Goal: Transaction & Acquisition: Book appointment/travel/reservation

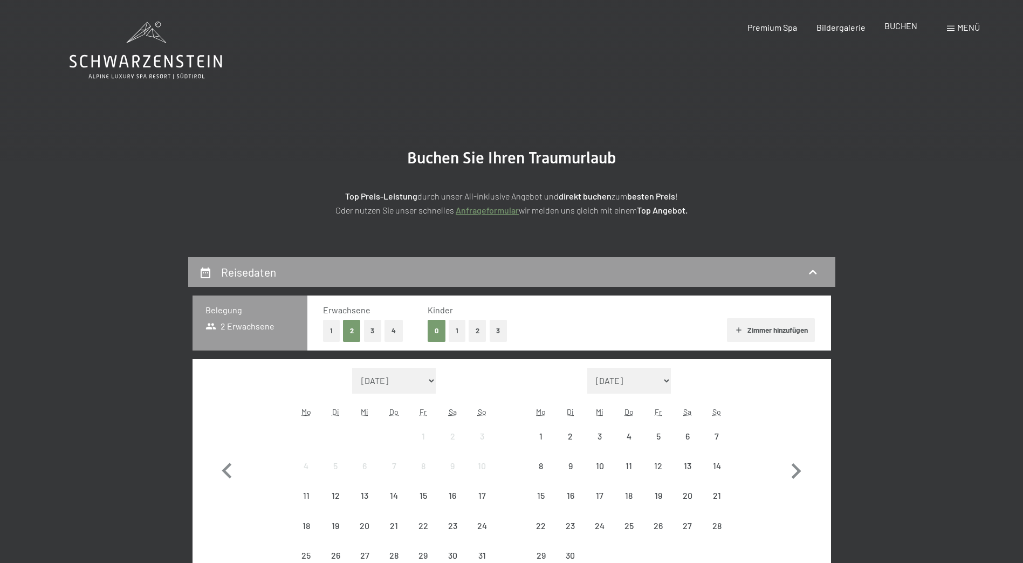
click at [898, 24] on span "BUCHEN" at bounding box center [900, 25] width 33 height 10
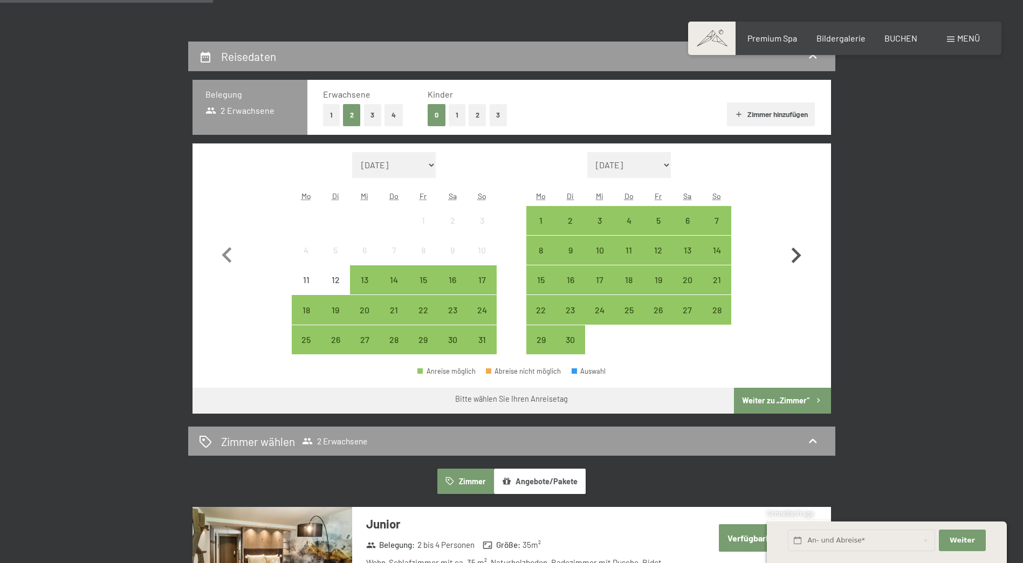
click at [796, 256] on icon "button" at bounding box center [795, 255] width 31 height 31
select select "2025-09-01"
select select "2025-10-01"
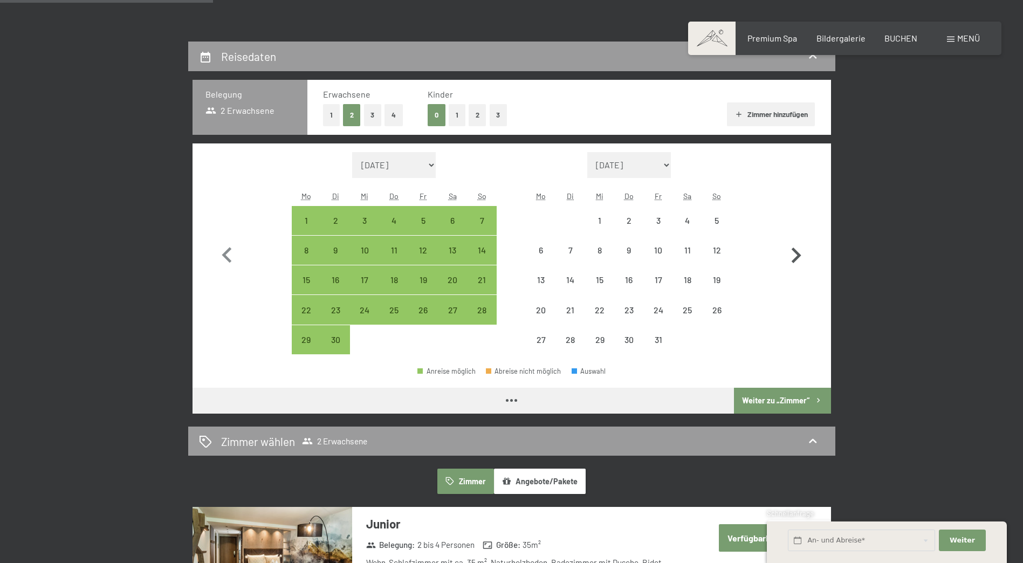
click at [796, 256] on icon "button" at bounding box center [795, 255] width 31 height 31
select select "2025-11-01"
select select "2025-12-01"
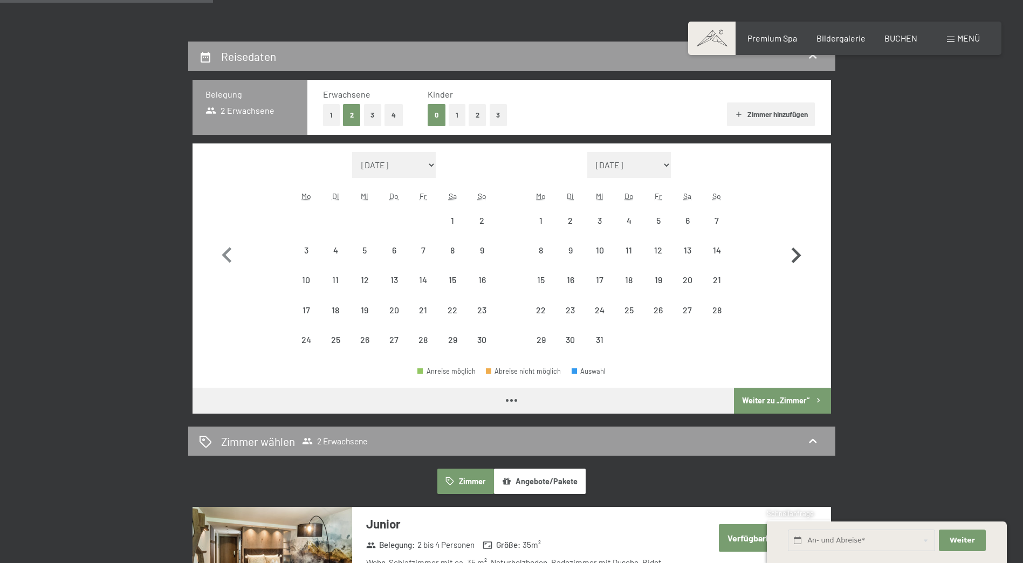
click at [796, 256] on icon "button" at bounding box center [795, 255] width 31 height 31
select select "2025-12-01"
select select "2026-01-01"
select select "2025-12-01"
select select "2026-01-01"
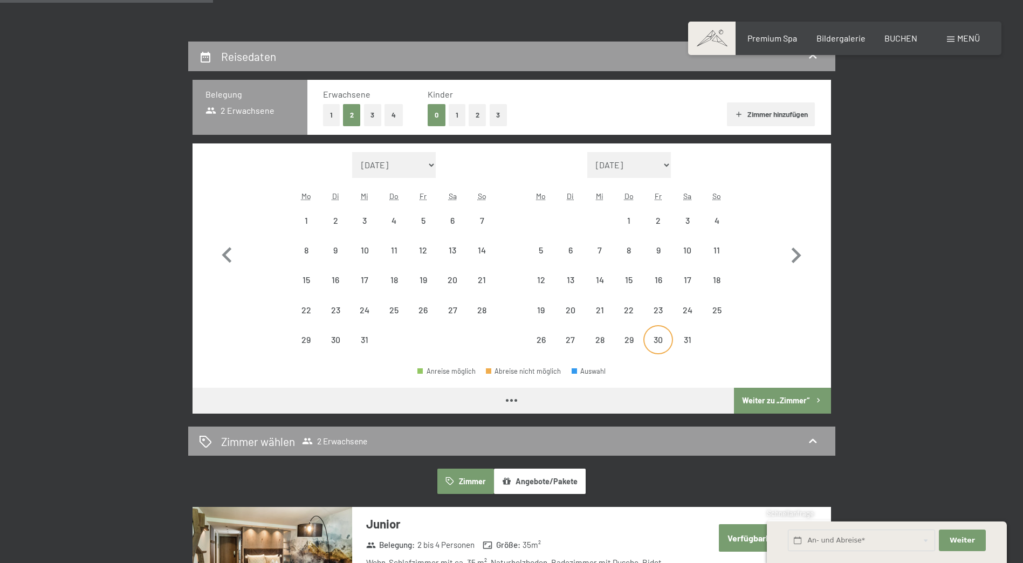
select select "2025-12-01"
select select "2026-01-01"
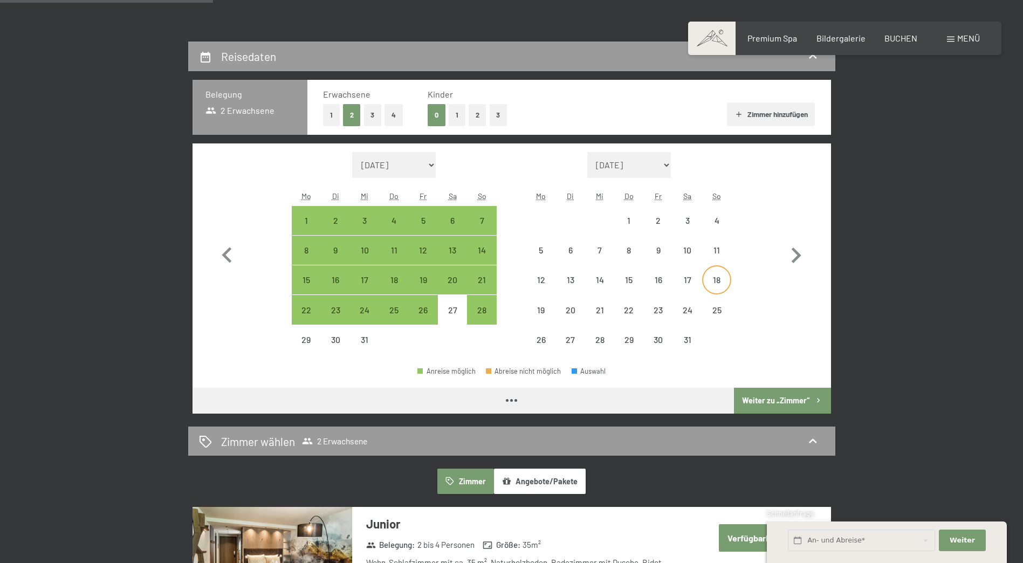
select select "2025-12-01"
select select "2026-01-01"
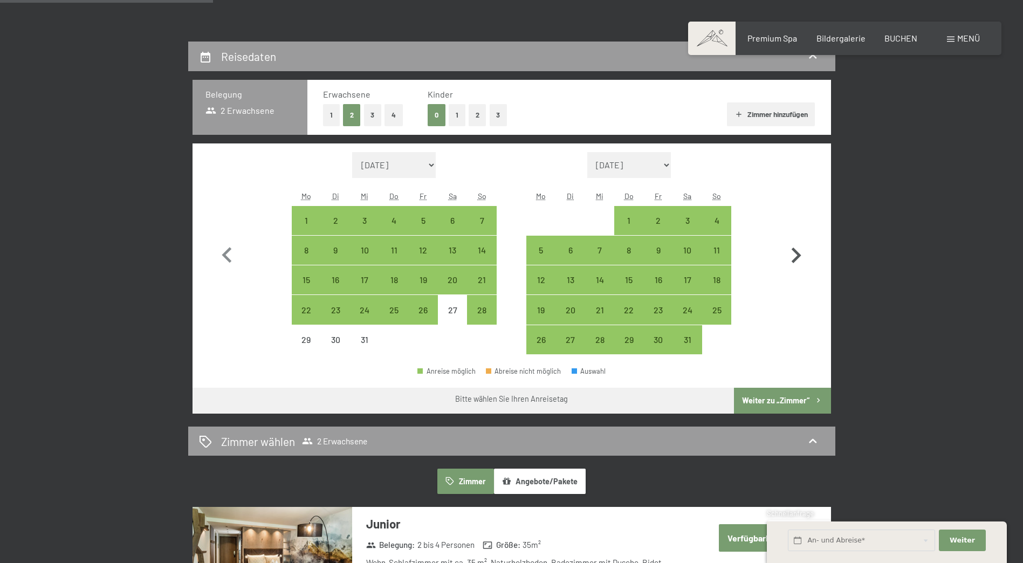
click at [791, 250] on icon "button" at bounding box center [795, 255] width 31 height 31
select select "2026-01-01"
select select "2026-02-01"
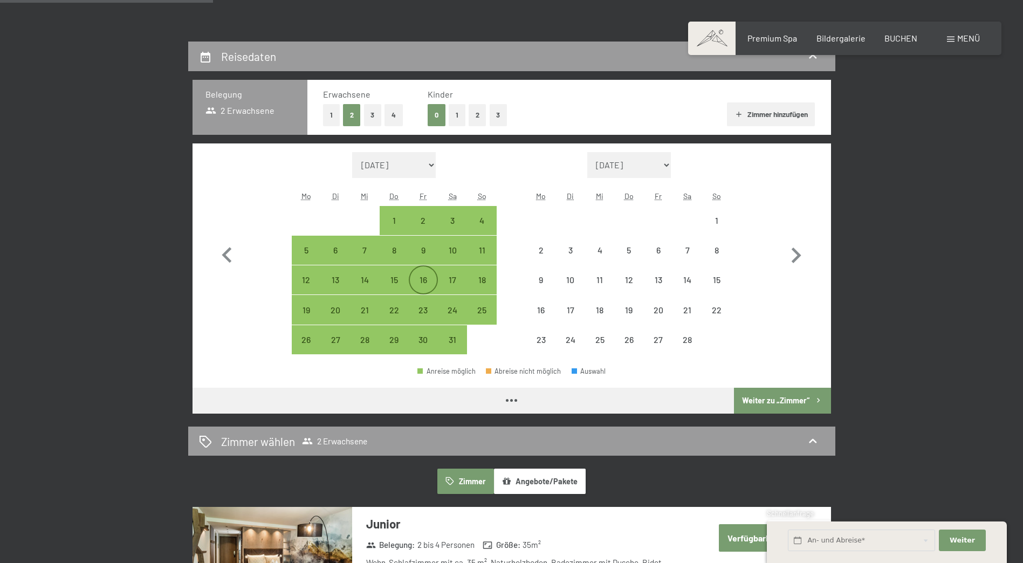
select select "2026-01-01"
select select "2026-02-01"
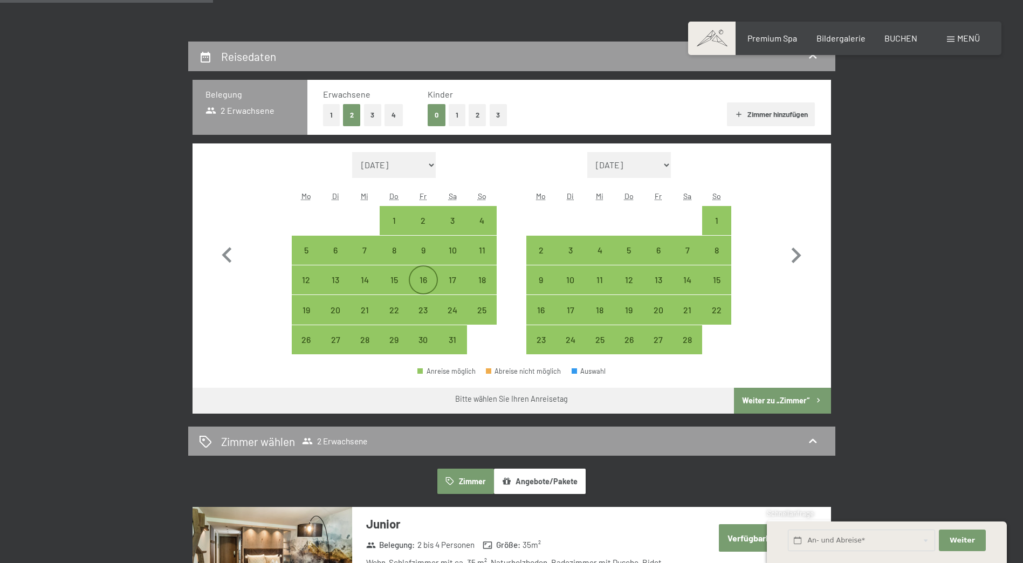
click at [417, 277] on div "16" at bounding box center [423, 288] width 27 height 27
select select "2026-01-01"
select select "2026-02-01"
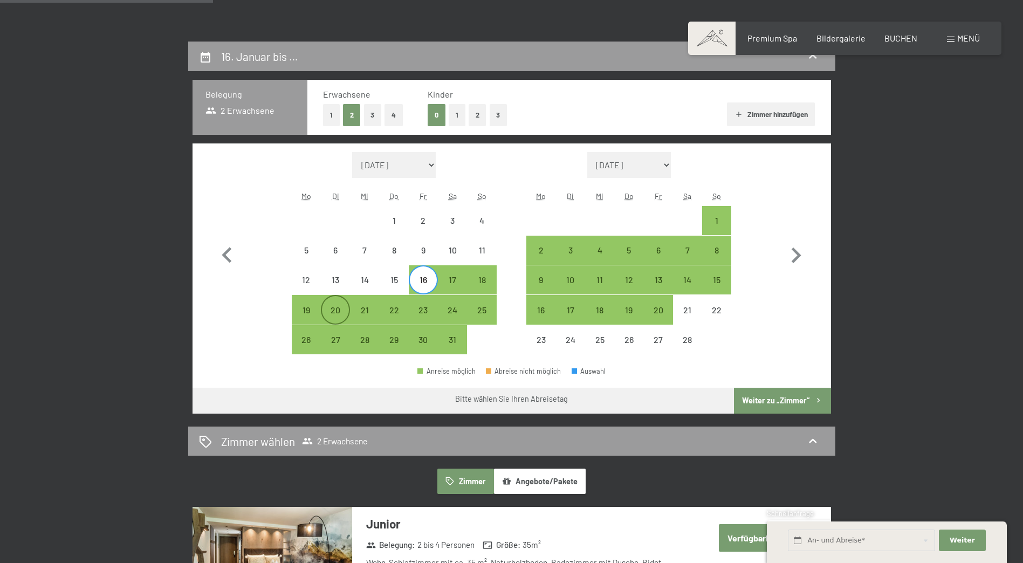
click at [325, 311] on div "20" at bounding box center [335, 319] width 27 height 27
select select "2026-01-01"
select select "2026-02-01"
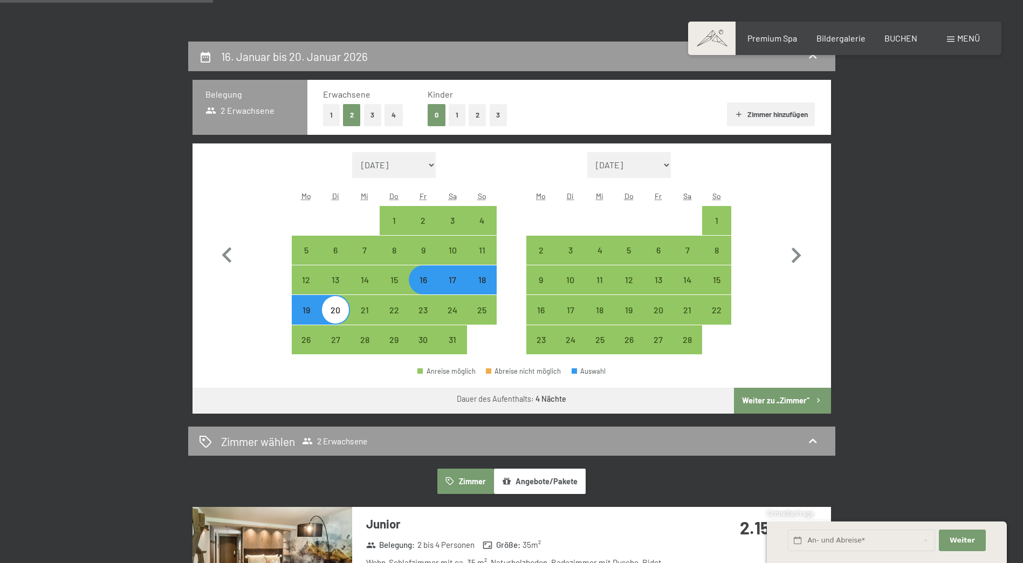
click at [756, 391] on button "Weiter zu „Zimmer“" at bounding box center [782, 401] width 96 height 26
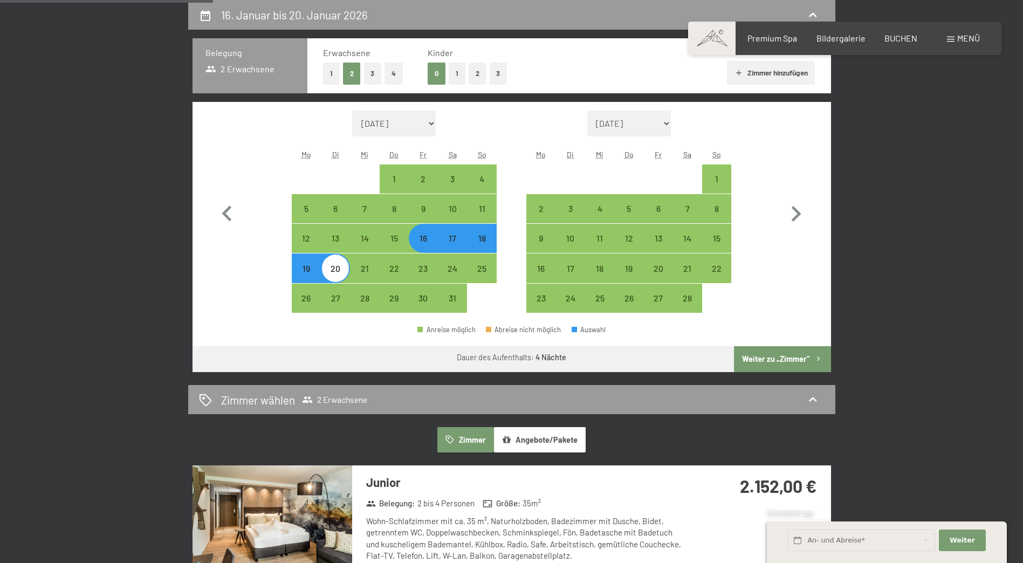
select select "2026-01-01"
select select "2026-02-01"
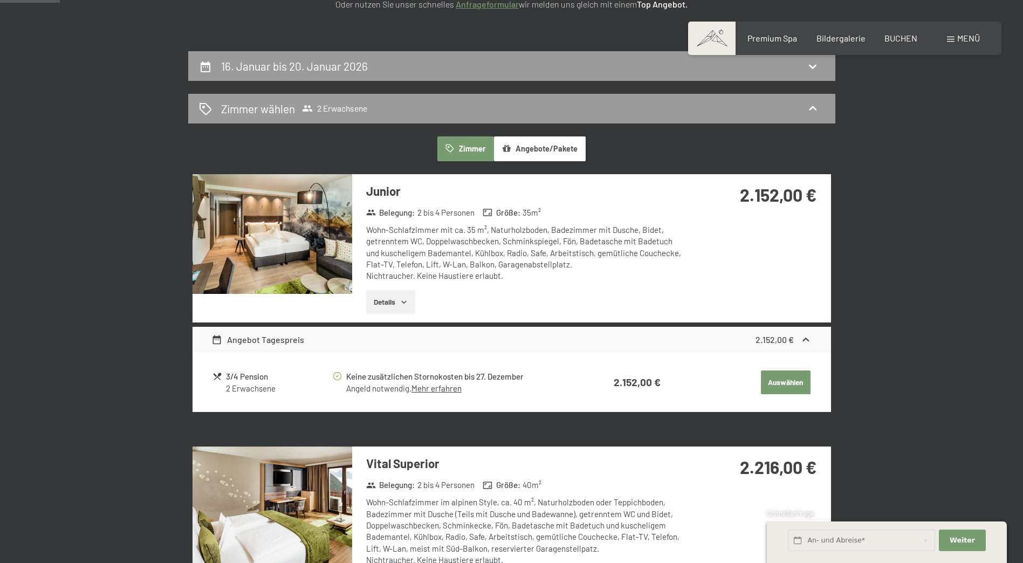
scroll to position [149, 0]
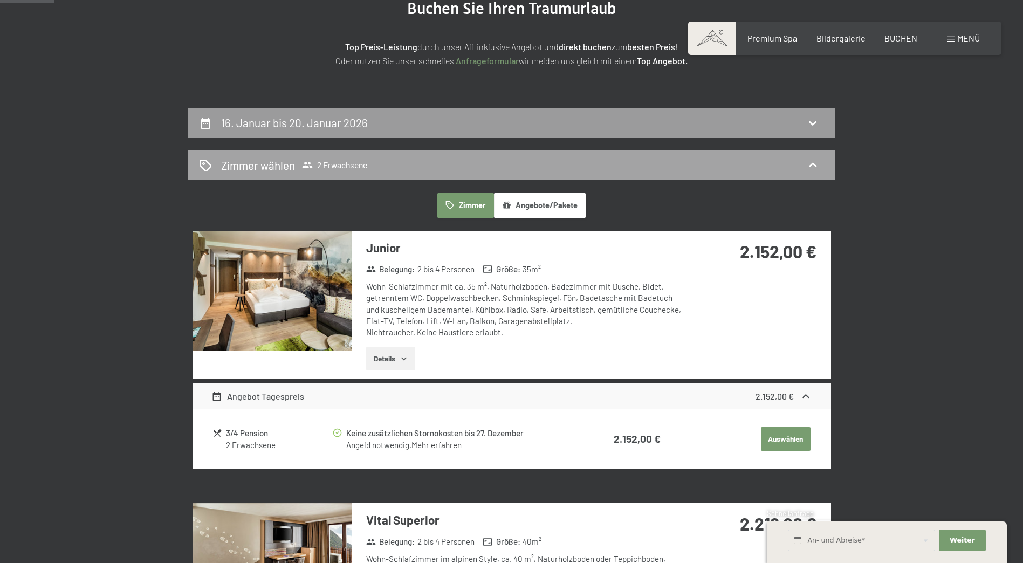
click at [292, 166] on h2 "Zimmer wählen" at bounding box center [258, 165] width 74 height 16
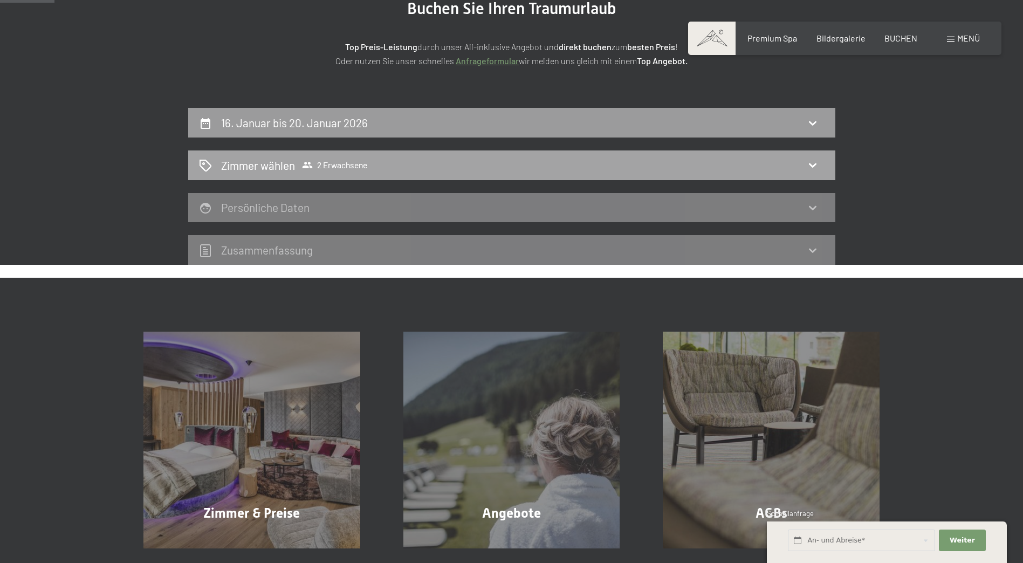
click at [593, 167] on div "Zimmer wählen 2 Erwachsene" at bounding box center [511, 165] width 625 height 16
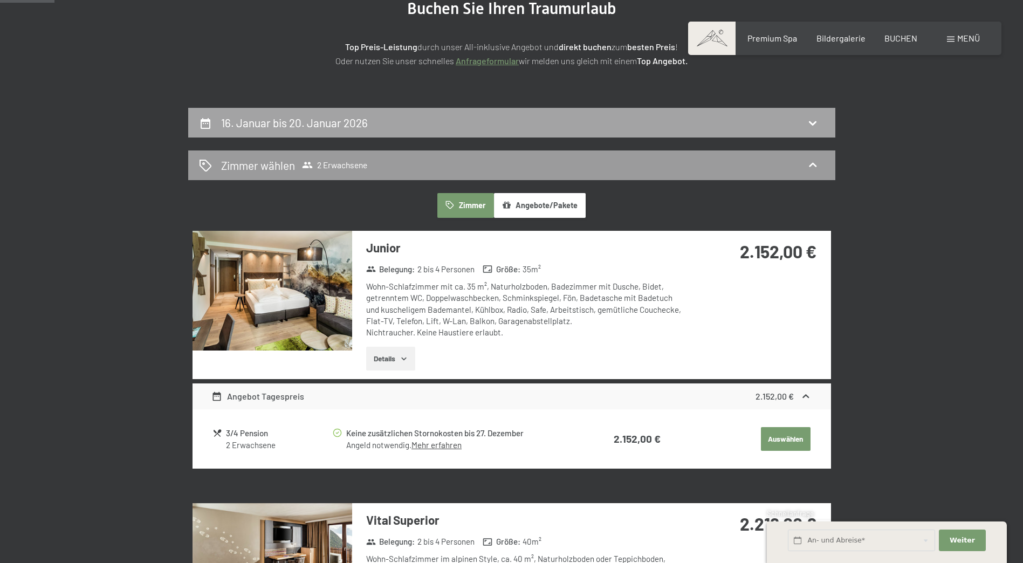
click at [512, 123] on div "16. Januar bis 20. Januar 2026" at bounding box center [511, 123] width 625 height 16
select select "2026-01-01"
select select "2026-02-01"
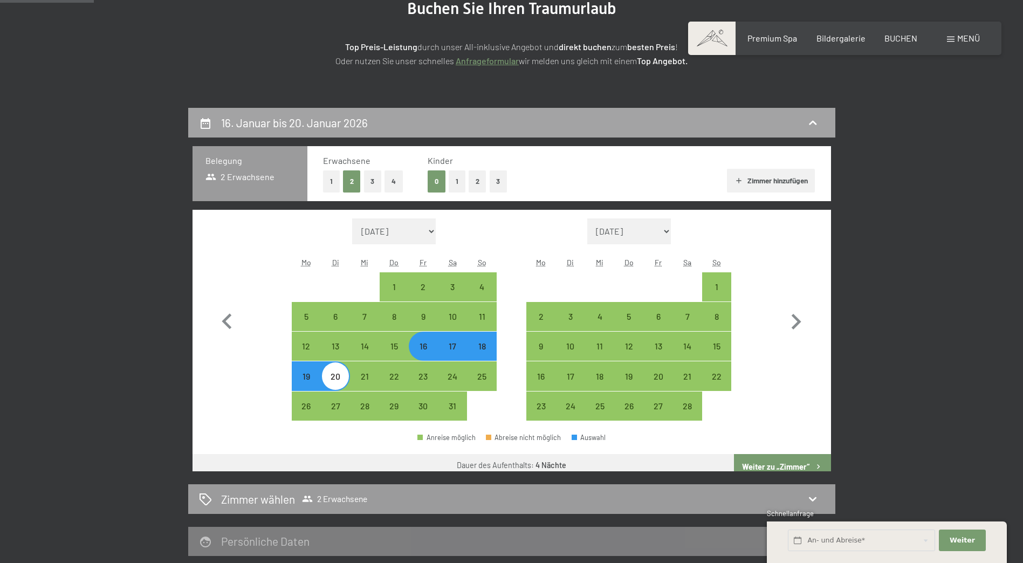
scroll to position [257, 0]
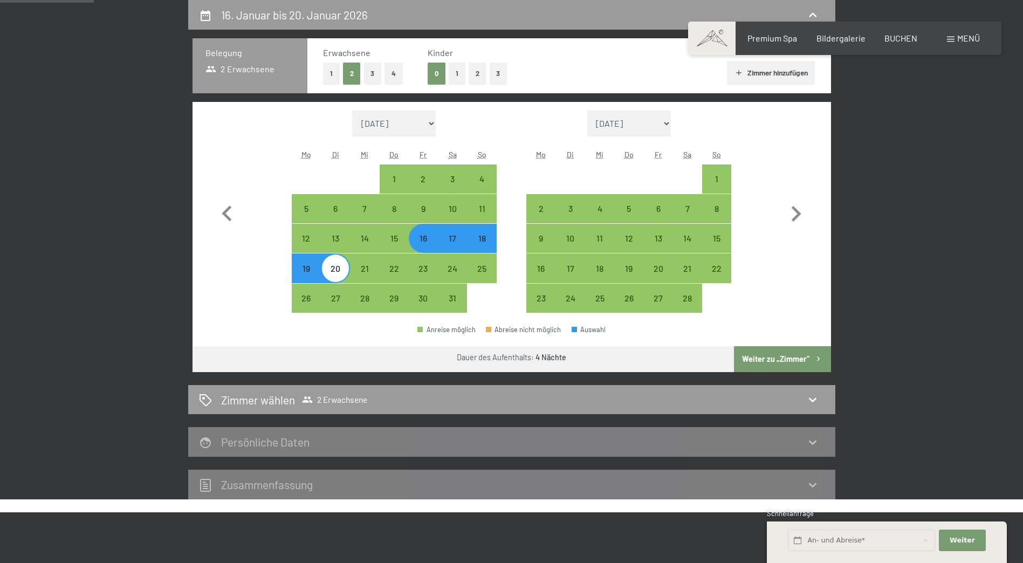
click at [480, 247] on div "18" at bounding box center [481, 247] width 27 height 27
select select "2026-01-01"
select select "2026-02-01"
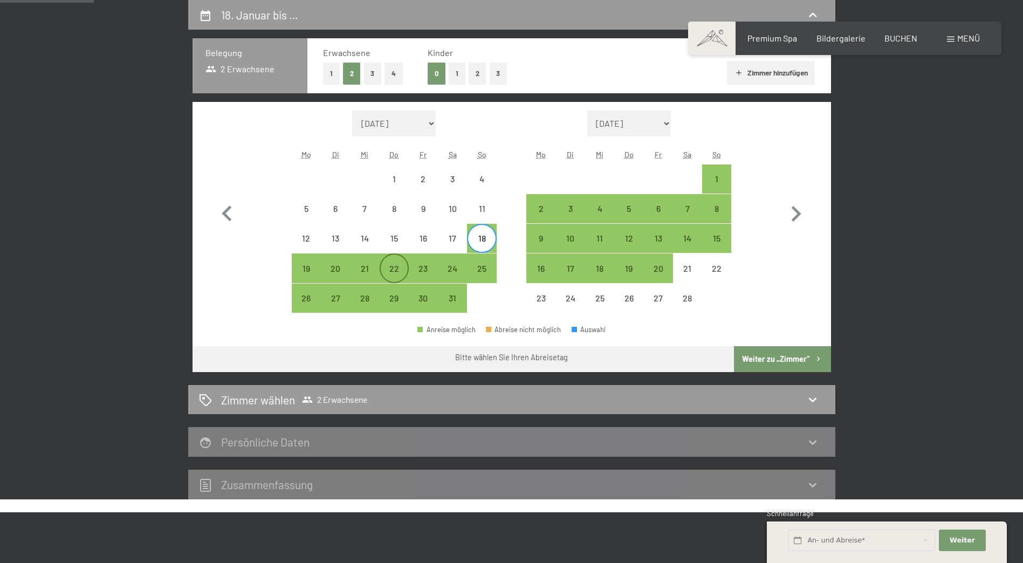
click at [396, 273] on div "22" at bounding box center [394, 277] width 27 height 27
select select "2026-01-01"
select select "2026-02-01"
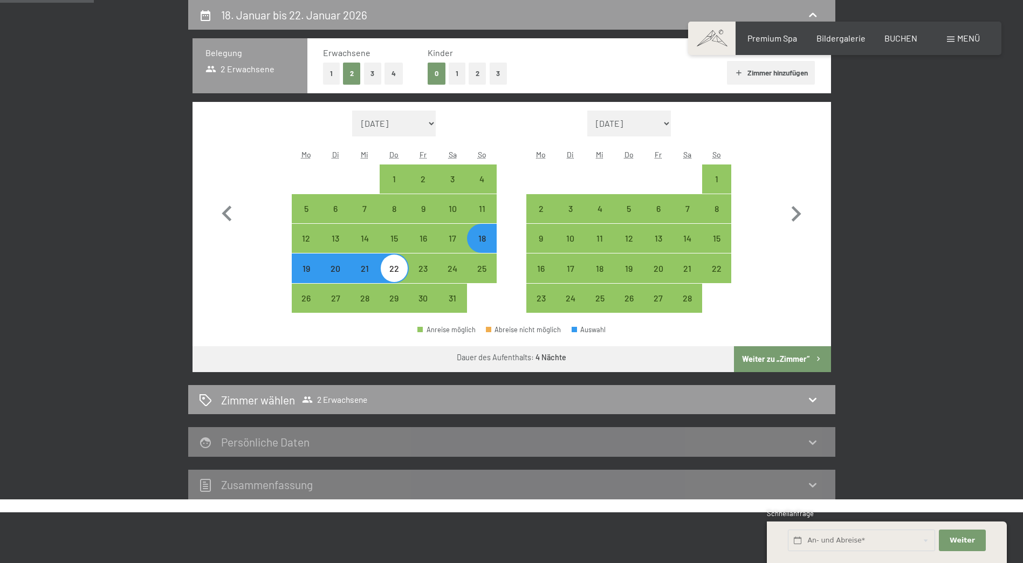
click at [771, 361] on button "Weiter zu „Zimmer“" at bounding box center [782, 359] width 96 height 26
select select "2026-01-01"
select select "2026-02-01"
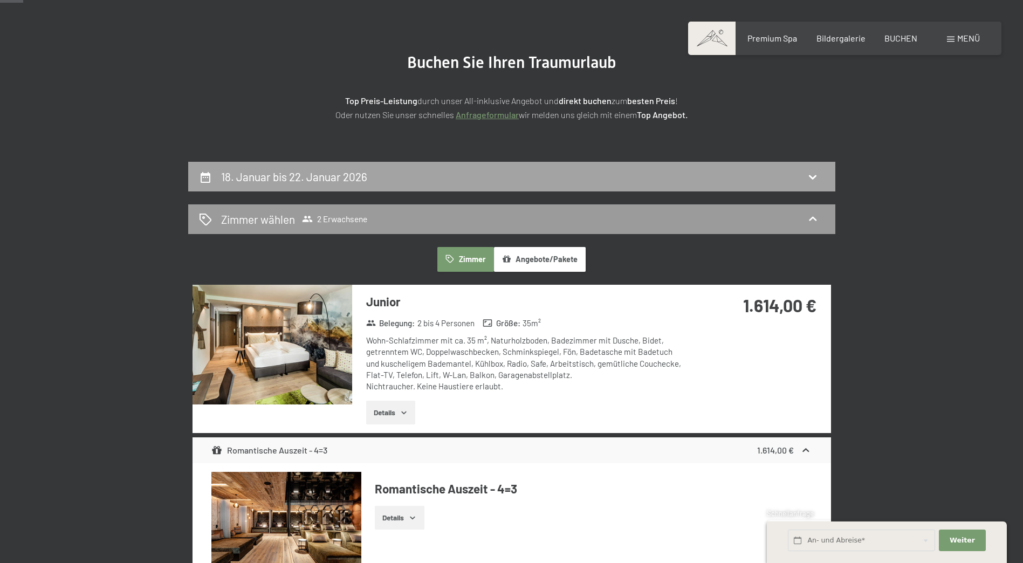
click at [363, 169] on div "18. Januar bis 22. Januar 2026" at bounding box center [296, 177] width 150 height 16
select select "2026-01-01"
select select "2026-02-01"
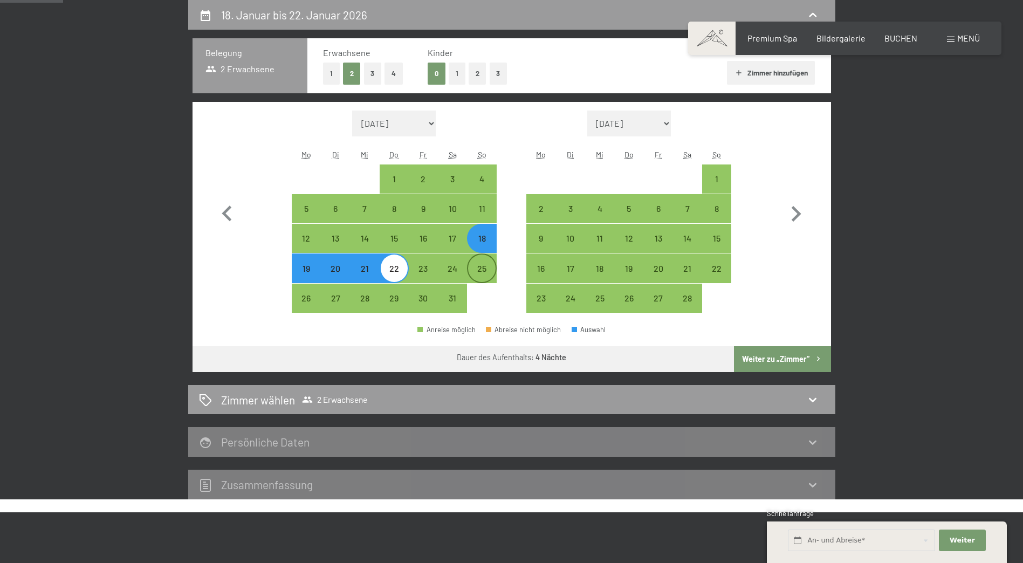
click at [480, 271] on div "25" at bounding box center [481, 277] width 27 height 27
select select "2026-01-01"
select select "2026-02-01"
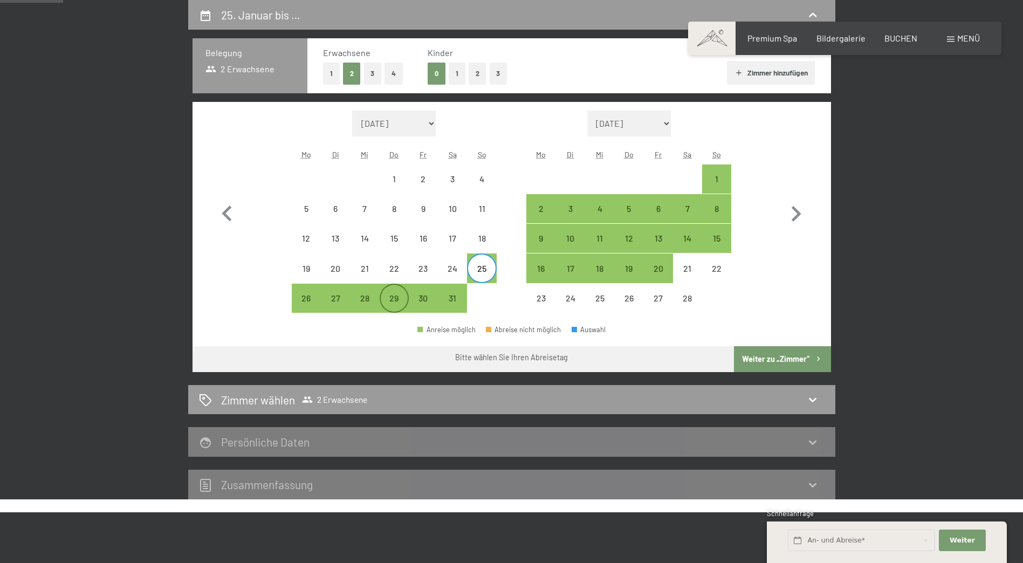
click at [393, 295] on div "29" at bounding box center [394, 307] width 27 height 27
select select "2026-01-01"
select select "2026-02-01"
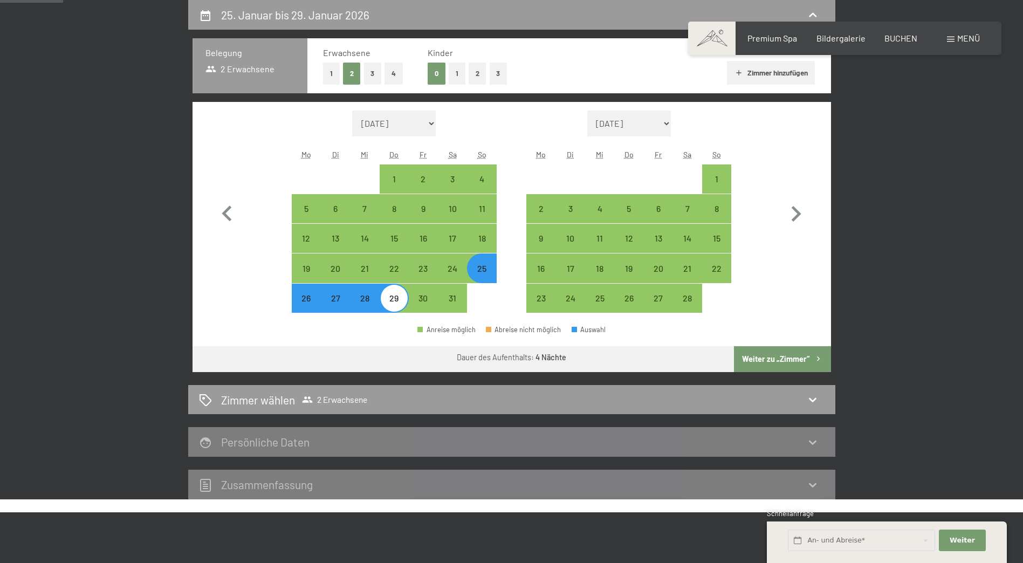
click at [772, 353] on button "Weiter zu „Zimmer“" at bounding box center [782, 359] width 96 height 26
select select "2026-01-01"
select select "2026-02-01"
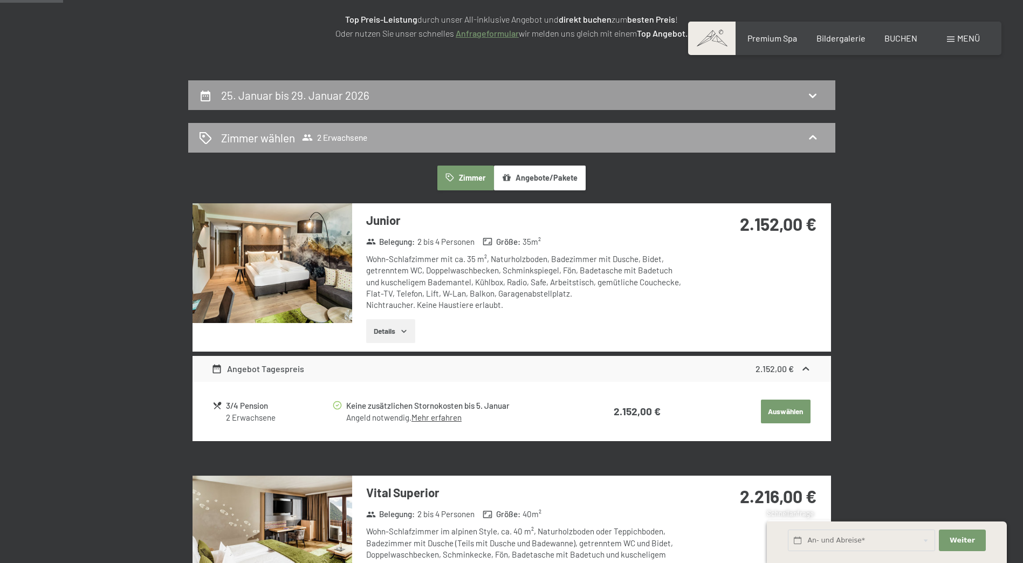
scroll to position [95, 0]
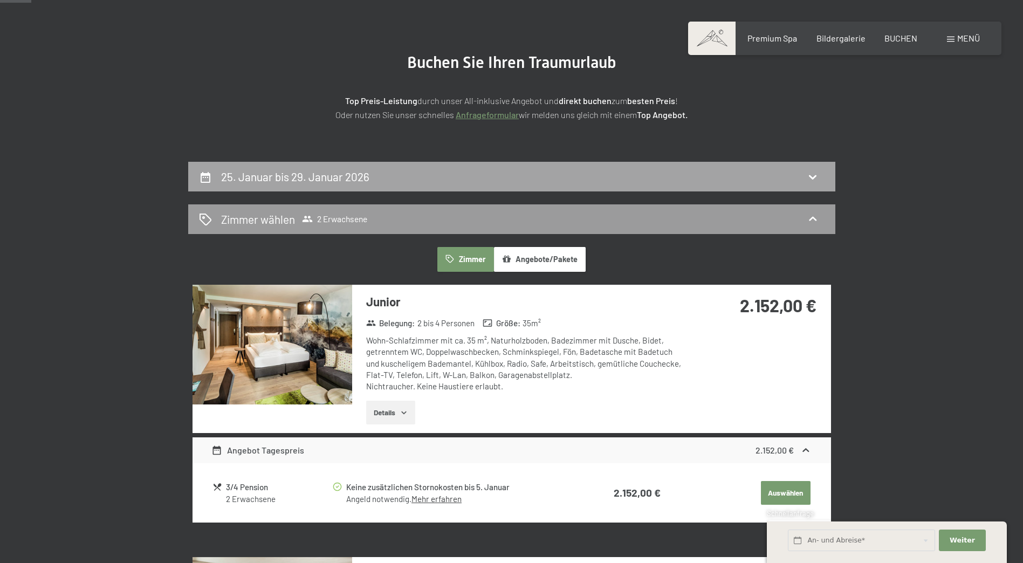
click at [508, 173] on div "25. Januar bis 29. Januar 2026" at bounding box center [511, 177] width 625 height 16
select select "2026-01-01"
select select "2026-02-01"
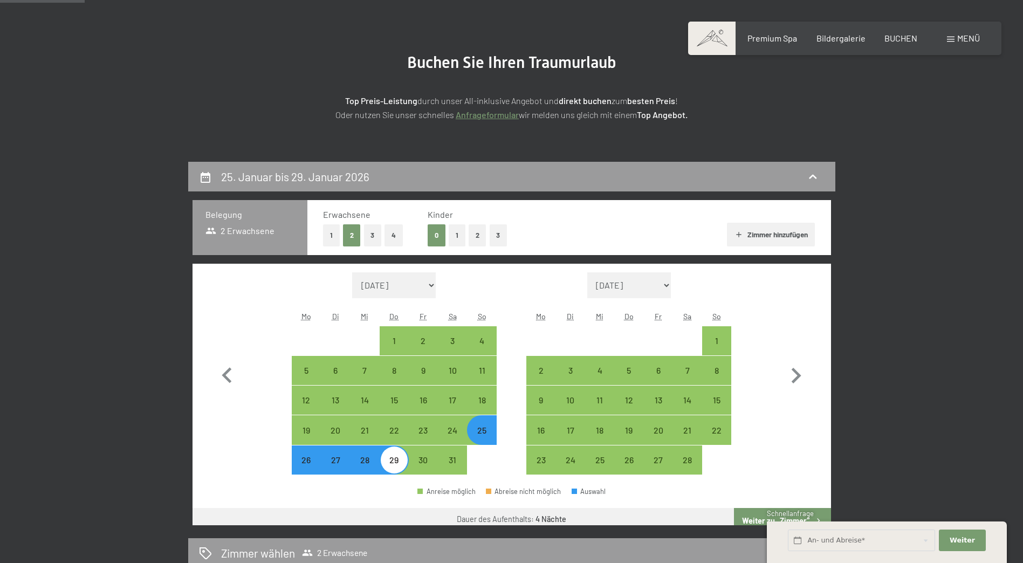
scroll to position [257, 0]
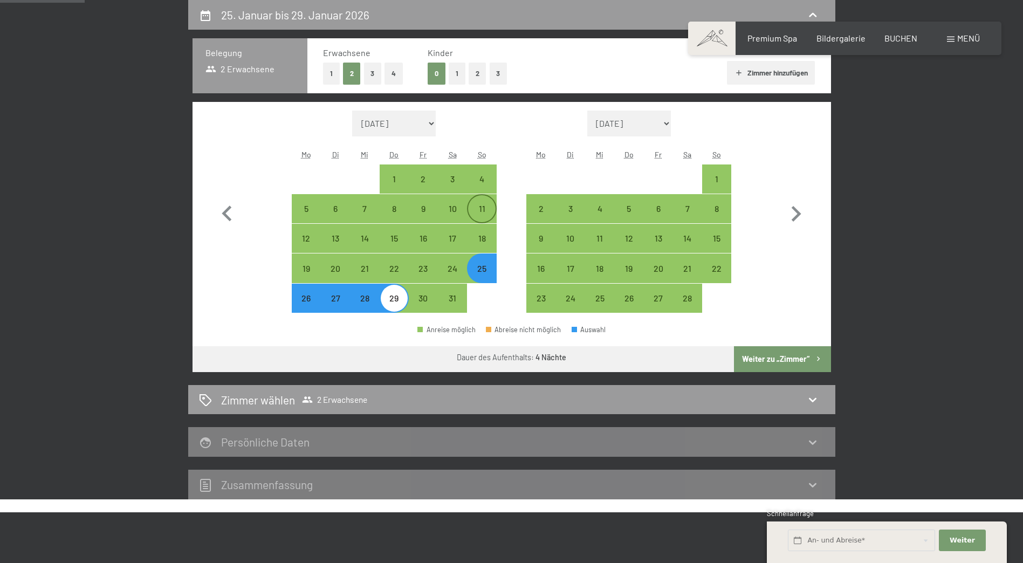
click at [484, 208] on div "11" at bounding box center [481, 217] width 27 height 27
select select "2026-01-01"
select select "2026-02-01"
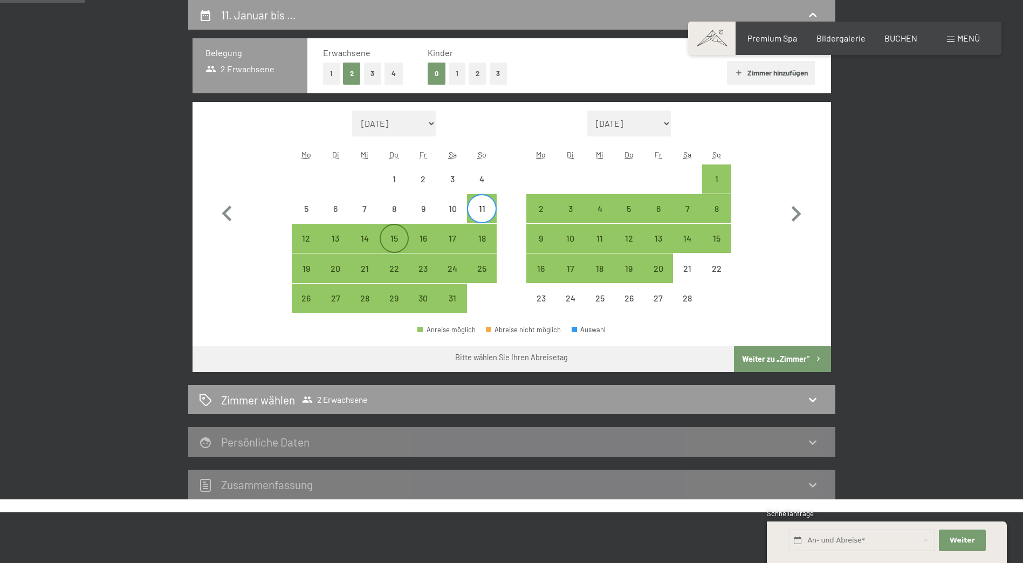
click at [394, 238] on div "15" at bounding box center [394, 247] width 27 height 27
select select "2026-01-01"
select select "2026-02-01"
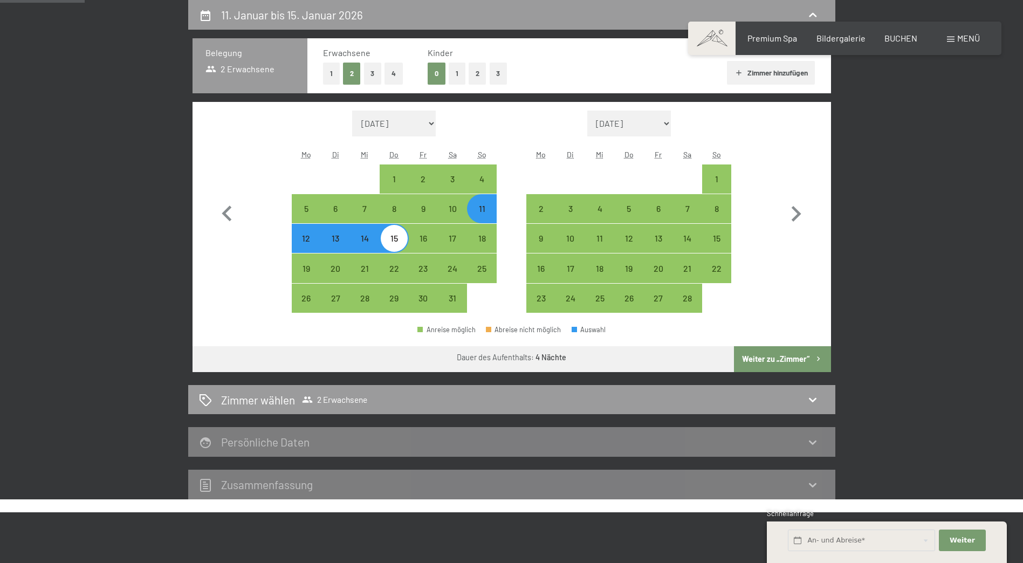
click at [797, 358] on button "Weiter zu „Zimmer“" at bounding box center [782, 359] width 96 height 26
select select "2026-01-01"
select select "2026-02-01"
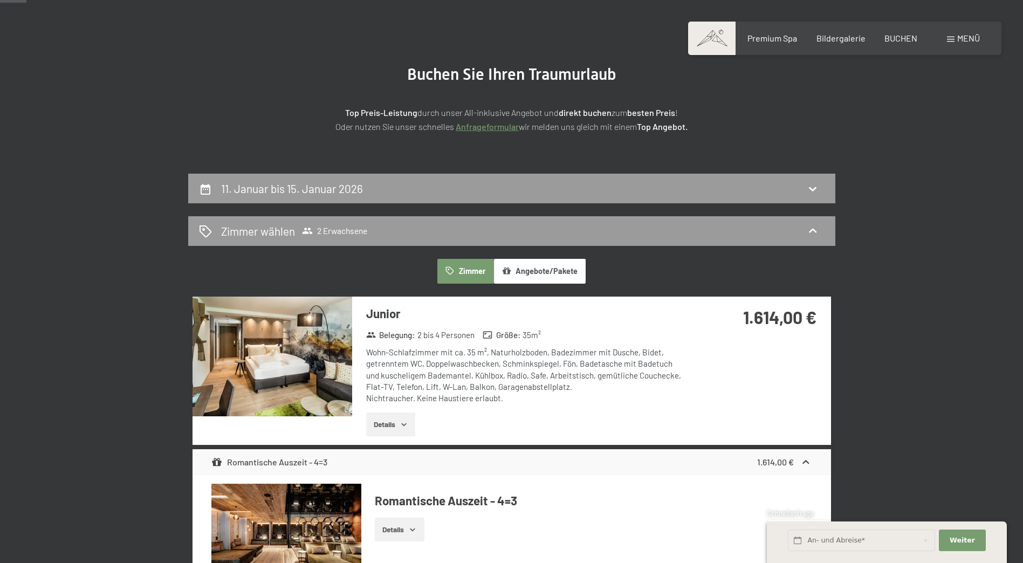
scroll to position [162, 0]
